Goal: Task Accomplishment & Management: Use online tool/utility

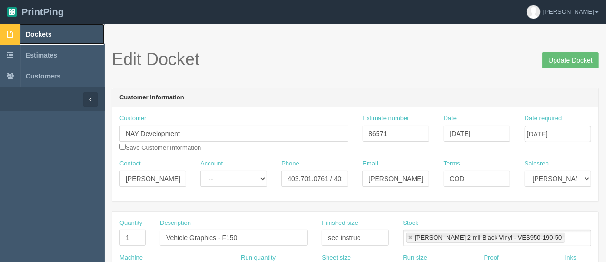
click at [48, 36] on span "Dockets" at bounding box center [39, 34] width 26 height 8
click at [41, 35] on span "Dockets" at bounding box center [39, 34] width 26 height 8
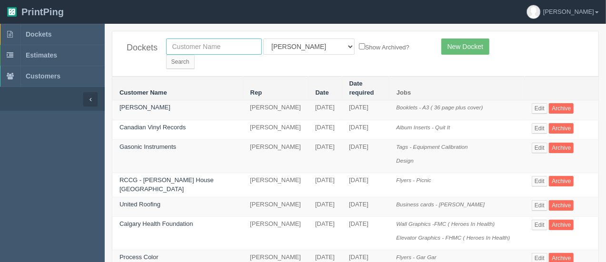
click at [190, 50] on input "text" at bounding box center [214, 47] width 96 height 16
type input "red deer"
click at [195, 55] on input "Search" at bounding box center [180, 62] width 29 height 14
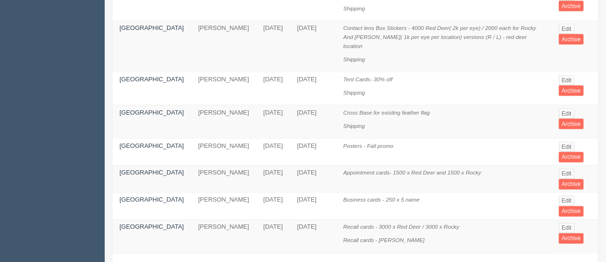
scroll to position [766, 0]
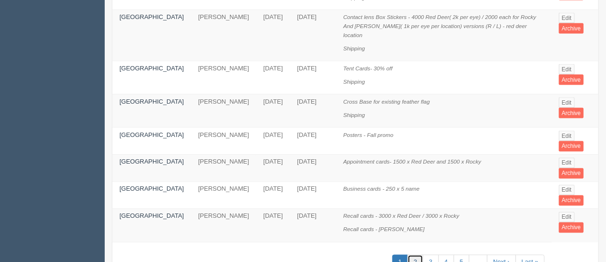
click at [420, 255] on link "2" at bounding box center [416, 263] width 16 height 16
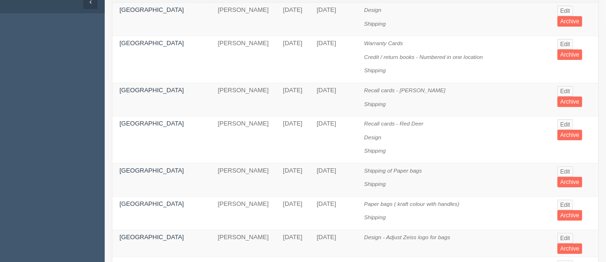
scroll to position [109, 0]
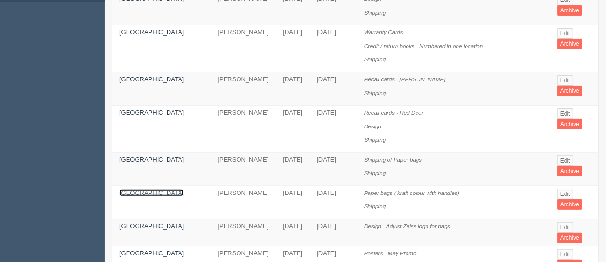
click at [139, 190] on link "[GEOGRAPHIC_DATA]" at bounding box center [152, 193] width 64 height 7
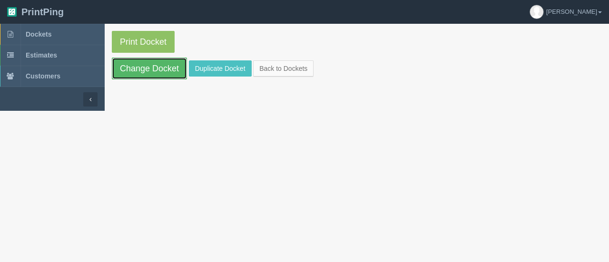
click at [162, 66] on link "Change Docket" at bounding box center [149, 69] width 75 height 22
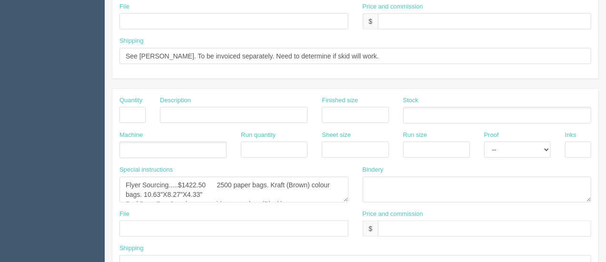
scroll to position [540, 0]
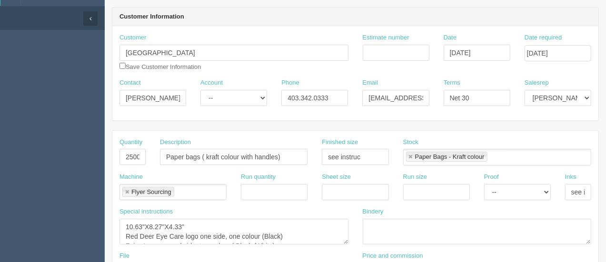
scroll to position [0, 0]
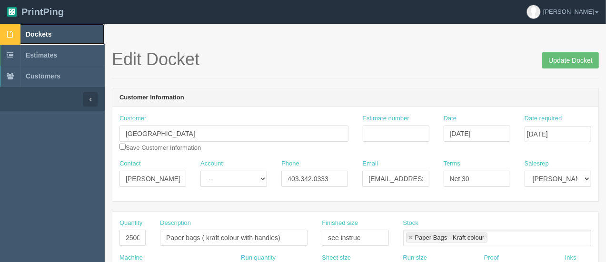
click at [43, 33] on span "Dockets" at bounding box center [39, 34] width 26 height 8
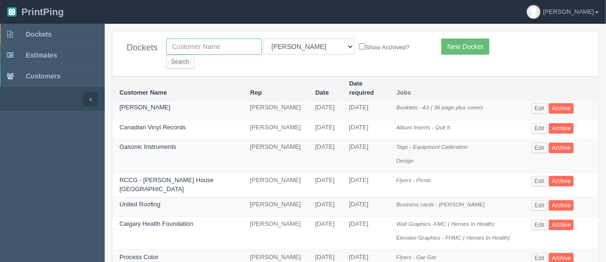
click at [208, 52] on input "text" at bounding box center [214, 47] width 96 height 16
click at [190, 50] on input "e=mac2" at bounding box center [214, 47] width 96 height 16
type input "e=mc2"
click at [195, 55] on input "Search" at bounding box center [180, 62] width 29 height 14
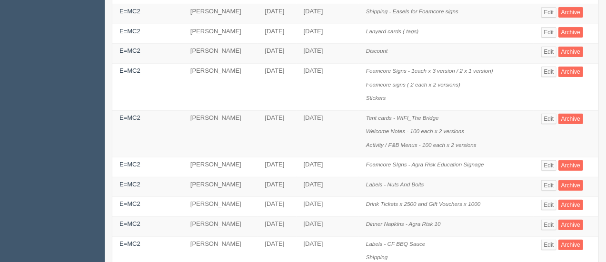
scroll to position [131, 0]
